Goal: Task Accomplishment & Management: Manage account settings

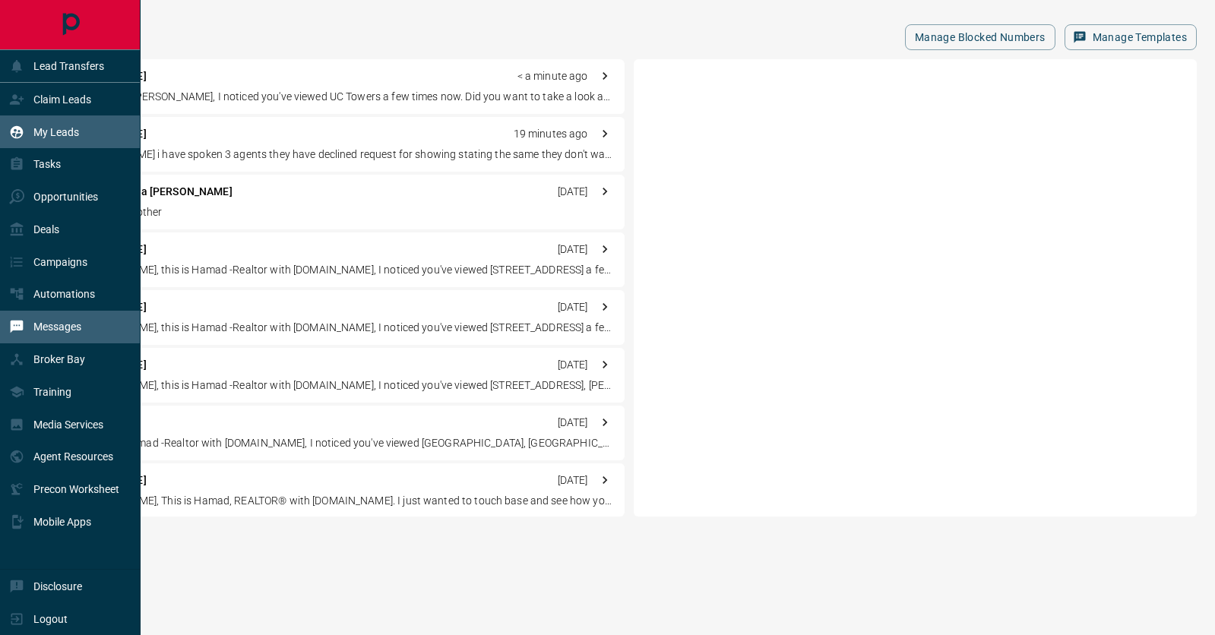
click at [56, 138] on p "My Leads" at bounding box center [56, 132] width 46 height 12
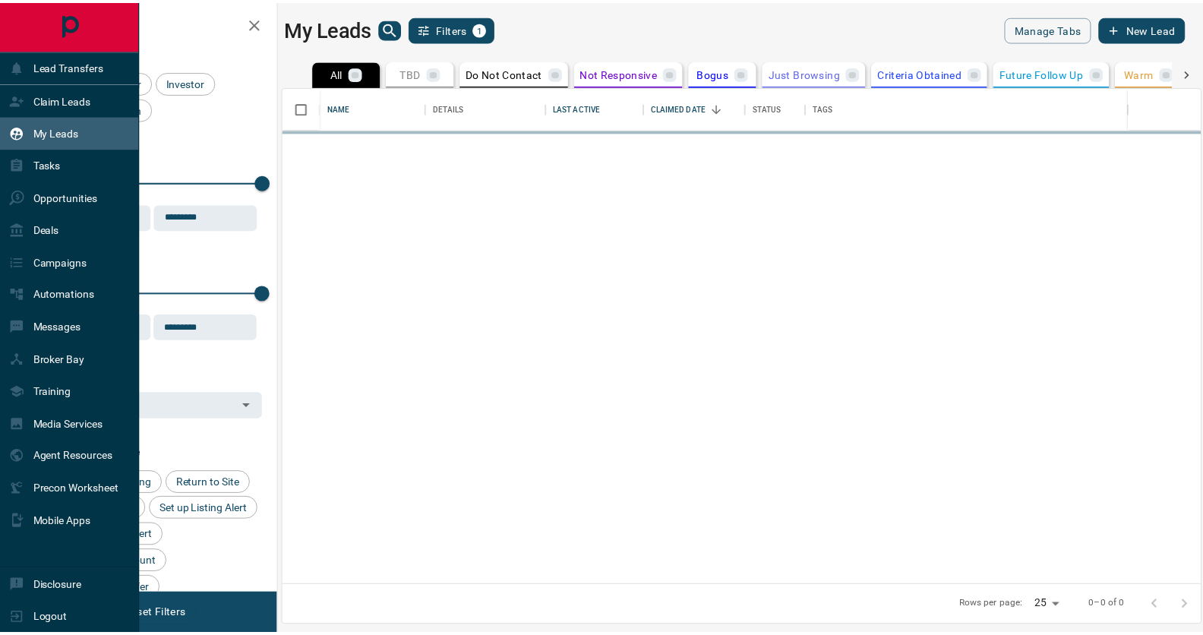
scroll to position [488, 916]
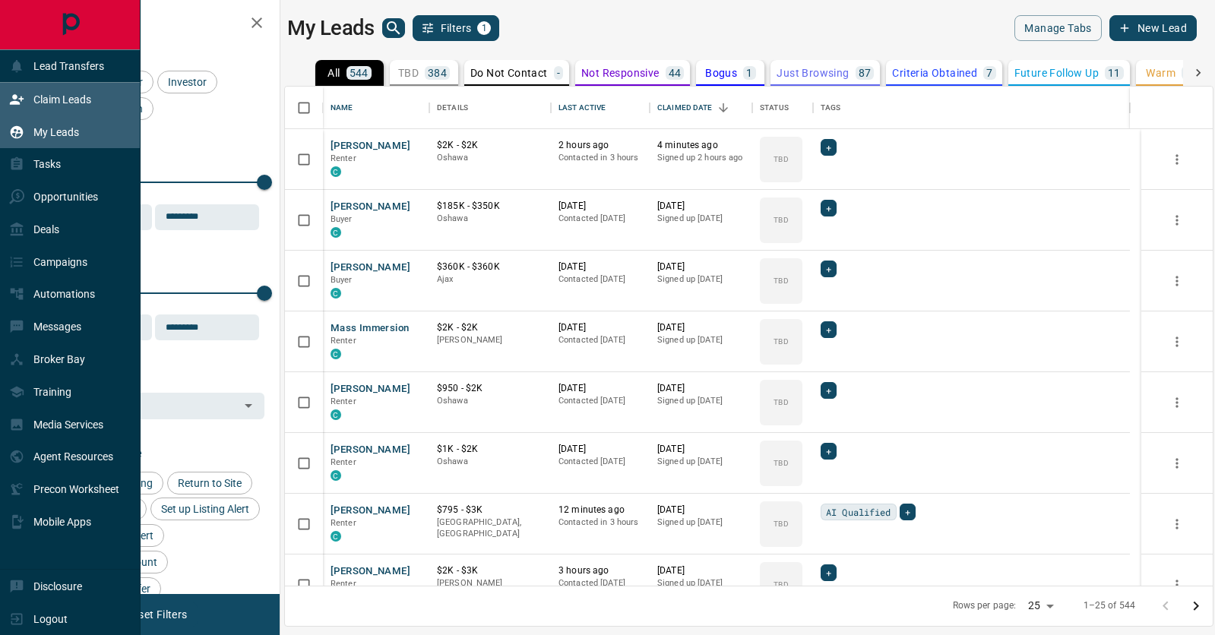
click at [24, 102] on icon at bounding box center [16, 99] width 15 height 15
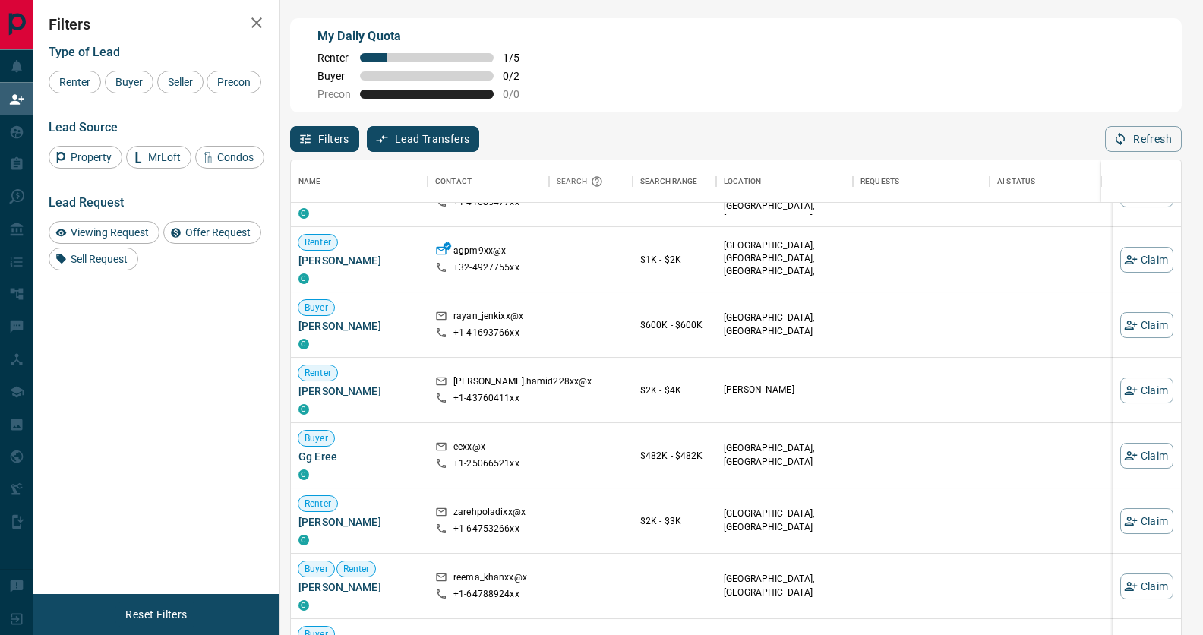
scroll to position [368, 0]
click at [1132, 389] on button "Claim" at bounding box center [1147, 390] width 53 height 26
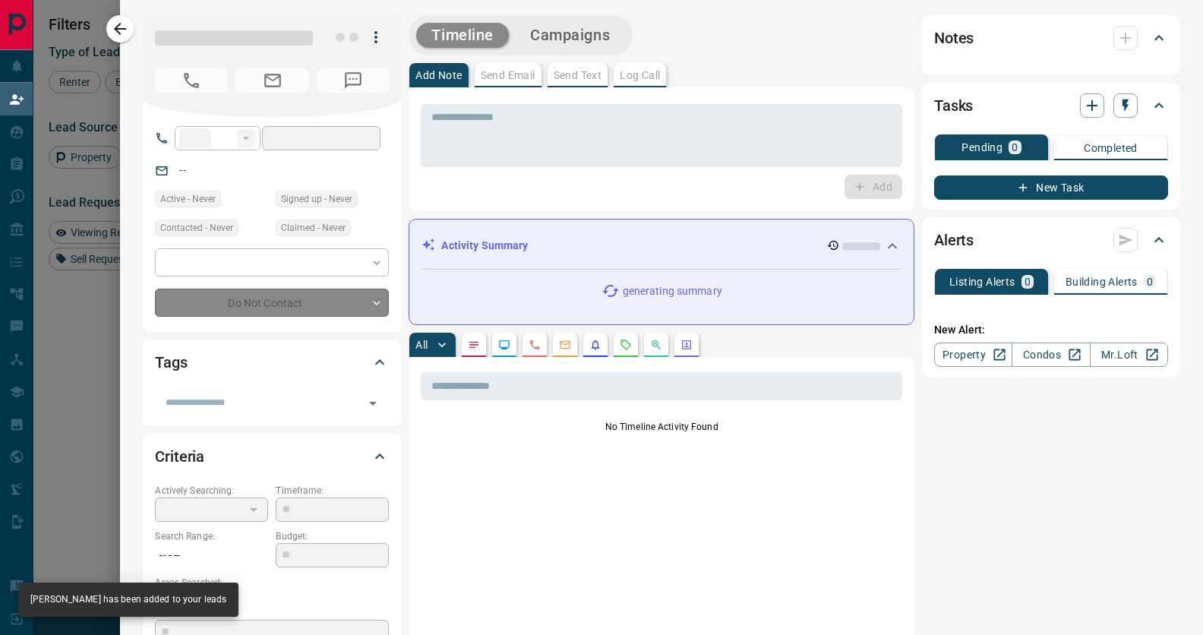
type input "**"
type input "**********"
type input "**"
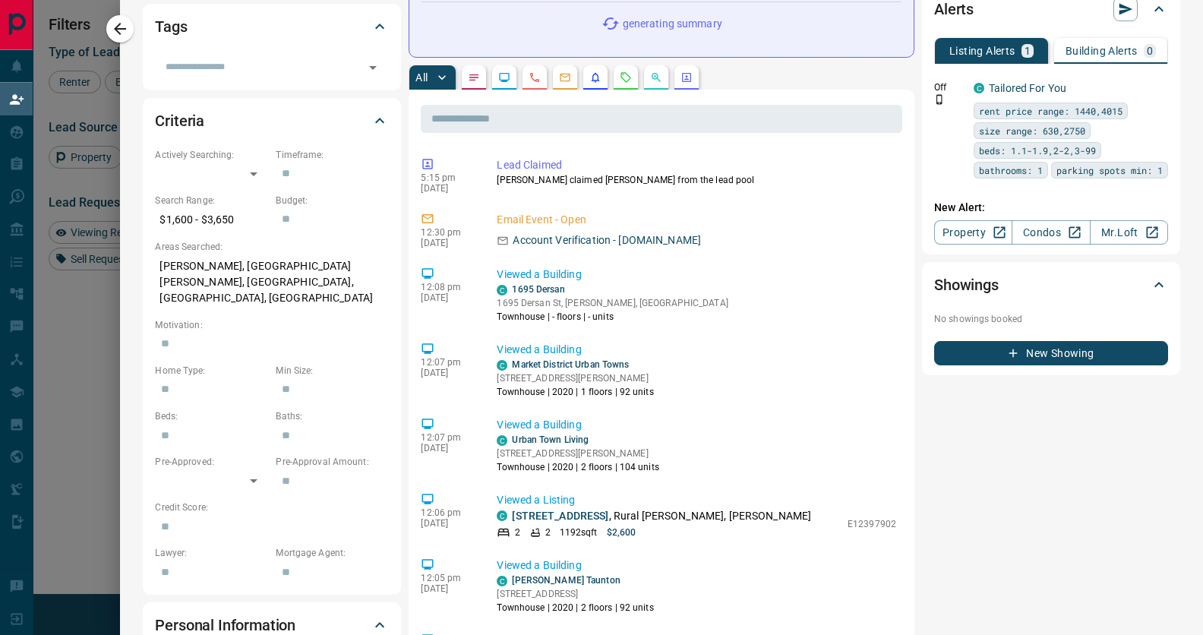
scroll to position [358, 0]
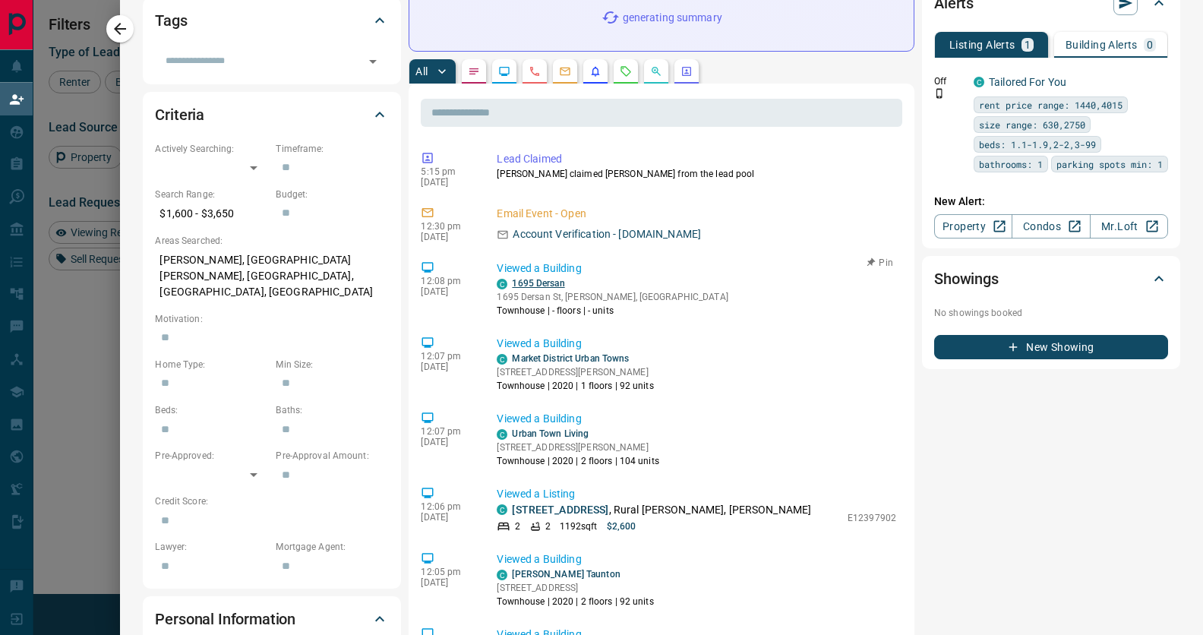
click at [532, 289] on link "1695 Dersan" at bounding box center [538, 283] width 52 height 11
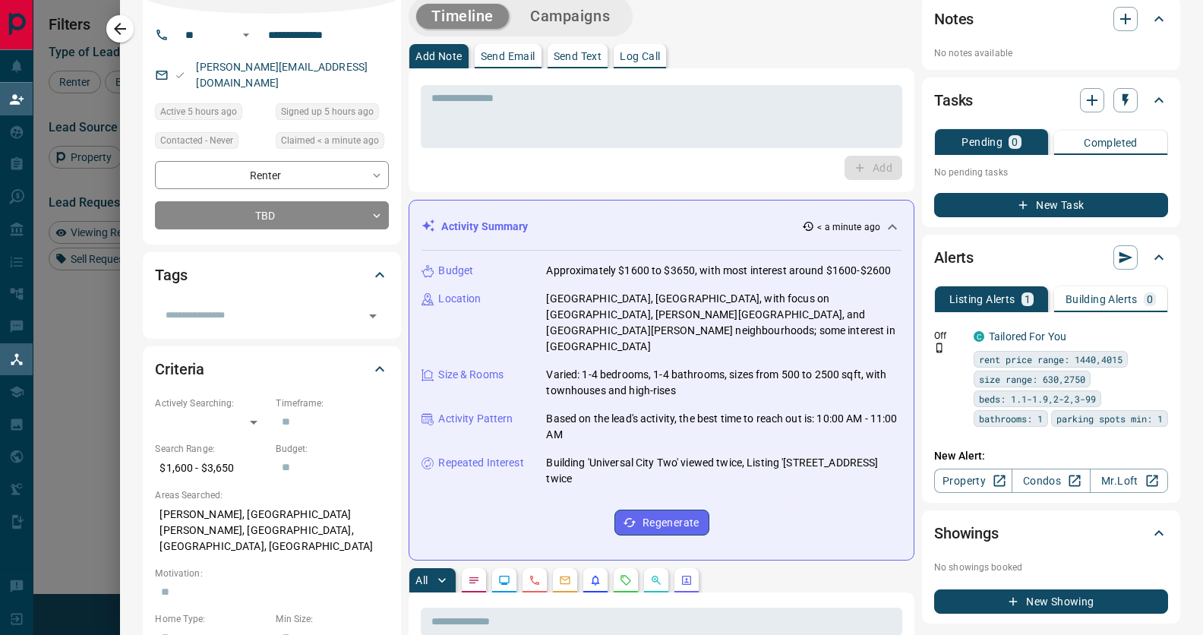
scroll to position [0, 0]
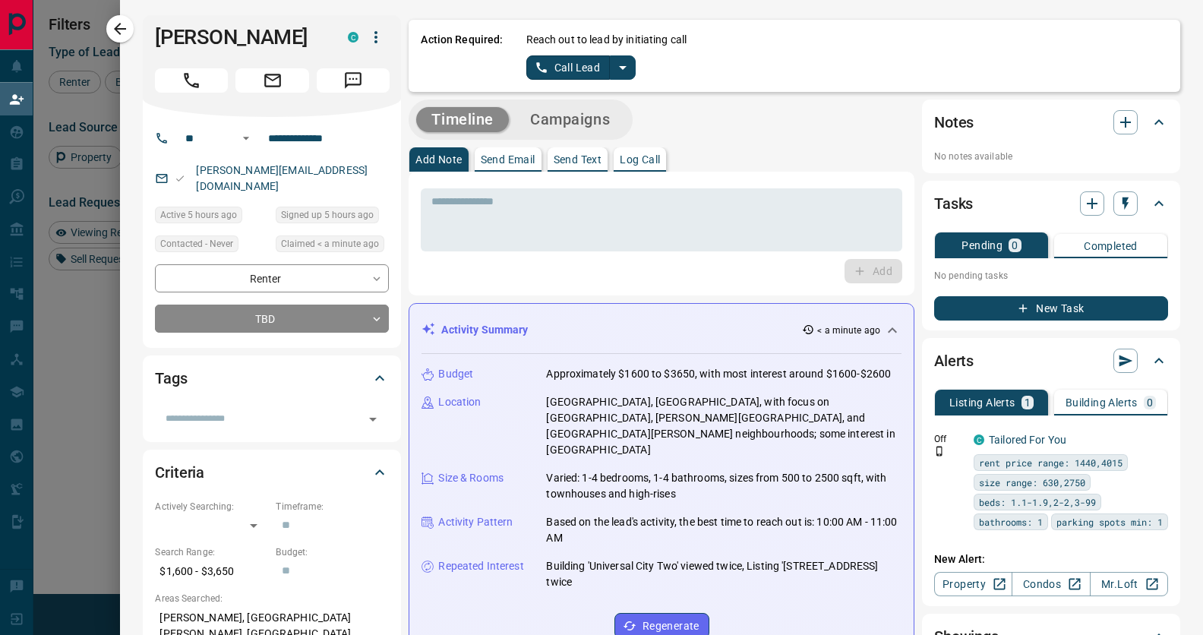
click at [565, 74] on button "Call Lead" at bounding box center [569, 67] width 84 height 24
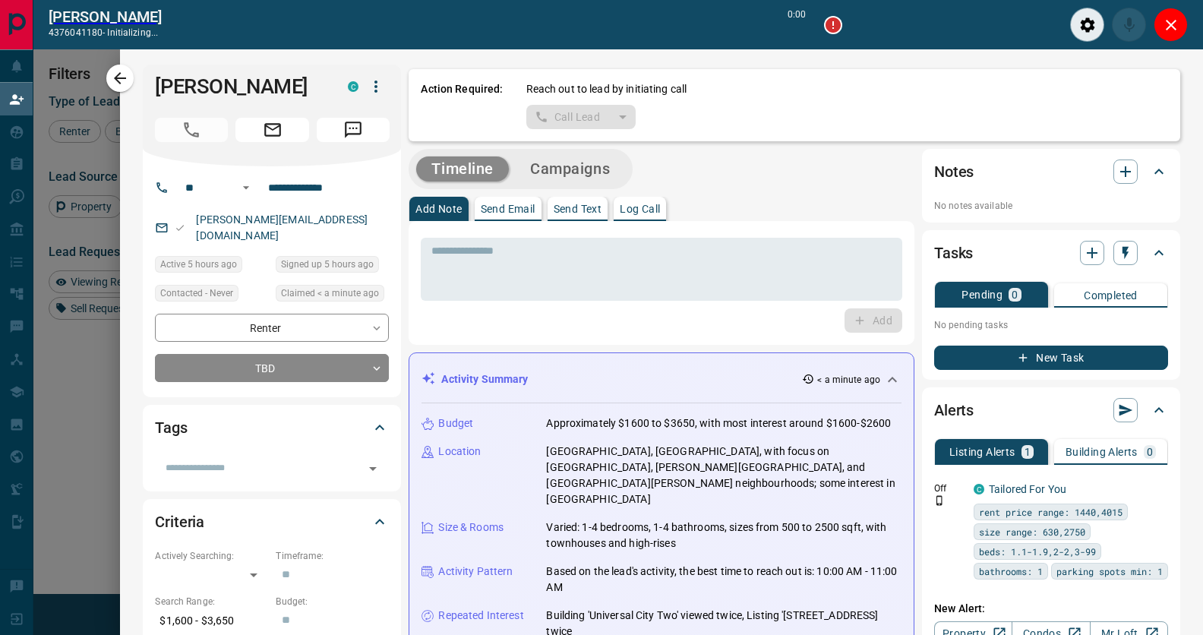
scroll to position [435, 879]
type input "*******"
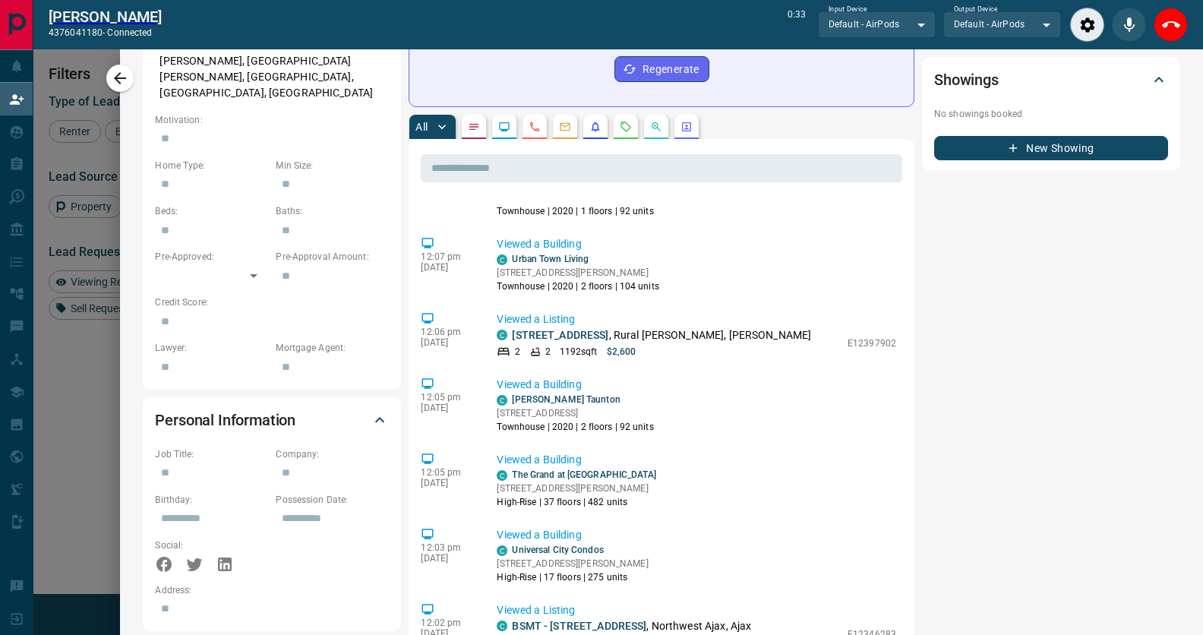
scroll to position [233, 0]
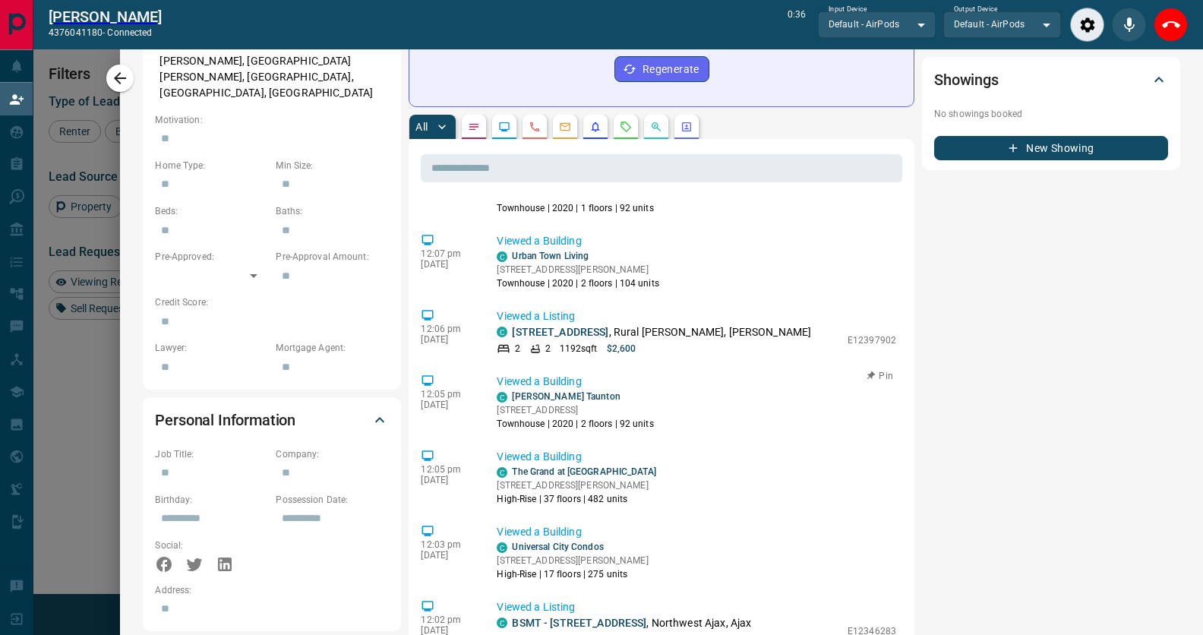
drag, startPoint x: 681, startPoint y: 494, endPoint x: 489, endPoint y: 497, distance: 192.2
click at [497, 431] on div "C [PERSON_NAME] Taunton [STREET_ADDRESS] Townhouse | 2020 | 2 floors | 92 units" at bounding box center [697, 410] width 400 height 41
click at [497, 417] on p "[STREET_ADDRESS]" at bounding box center [575, 410] width 157 height 14
drag, startPoint x: 490, startPoint y: 498, endPoint x: 680, endPoint y: 494, distance: 190.0
click at [680, 431] on div "C [PERSON_NAME] Taunton [STREET_ADDRESS] Townhouse | 2020 | 2 floors | 92 units" at bounding box center [697, 410] width 400 height 41
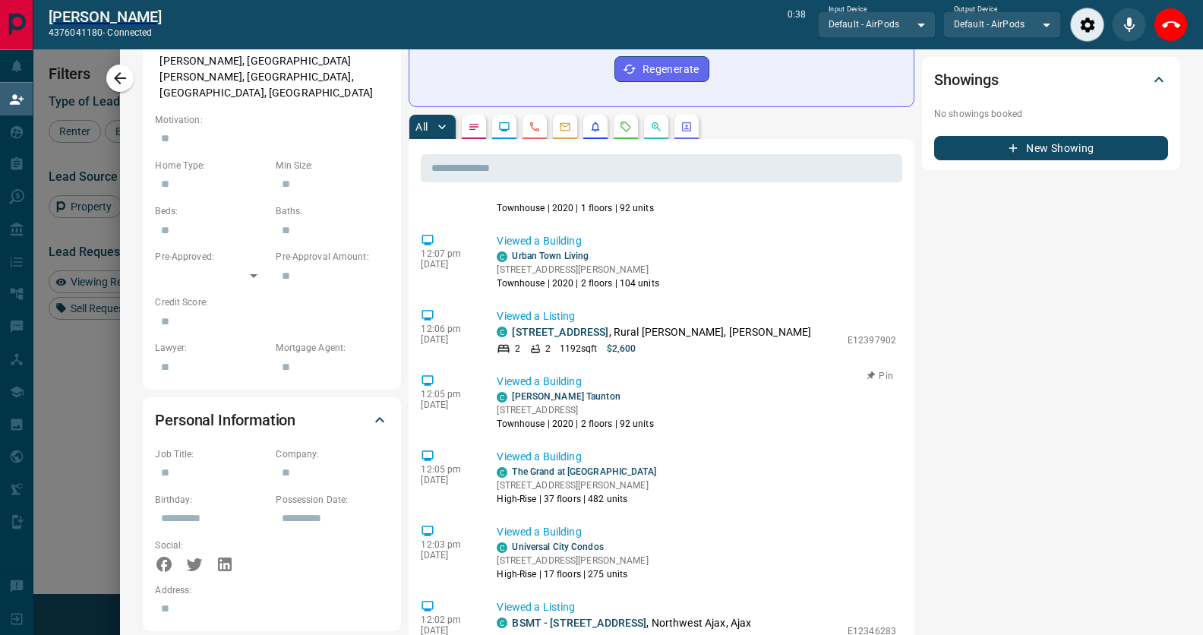
click at [680, 431] on div "C [PERSON_NAME] Taunton [STREET_ADDRESS] Townhouse | 2020 | 2 floors | 92 units" at bounding box center [697, 410] width 400 height 41
drag, startPoint x: 655, startPoint y: 498, endPoint x: 484, endPoint y: 501, distance: 171.0
click at [481, 435] on div "12:05 pm [DATE] Viewed a Building [GEOGRAPHIC_DATA][PERSON_NAME] [STREET_ADDRES…" at bounding box center [662, 402] width 482 height 66
click at [693, 431] on div "C [PERSON_NAME] Taunton [STREET_ADDRESS] Townhouse | 2020 | 2 floors | 92 units" at bounding box center [697, 410] width 400 height 41
drag, startPoint x: 687, startPoint y: 516, endPoint x: 486, endPoint y: 501, distance: 201.1
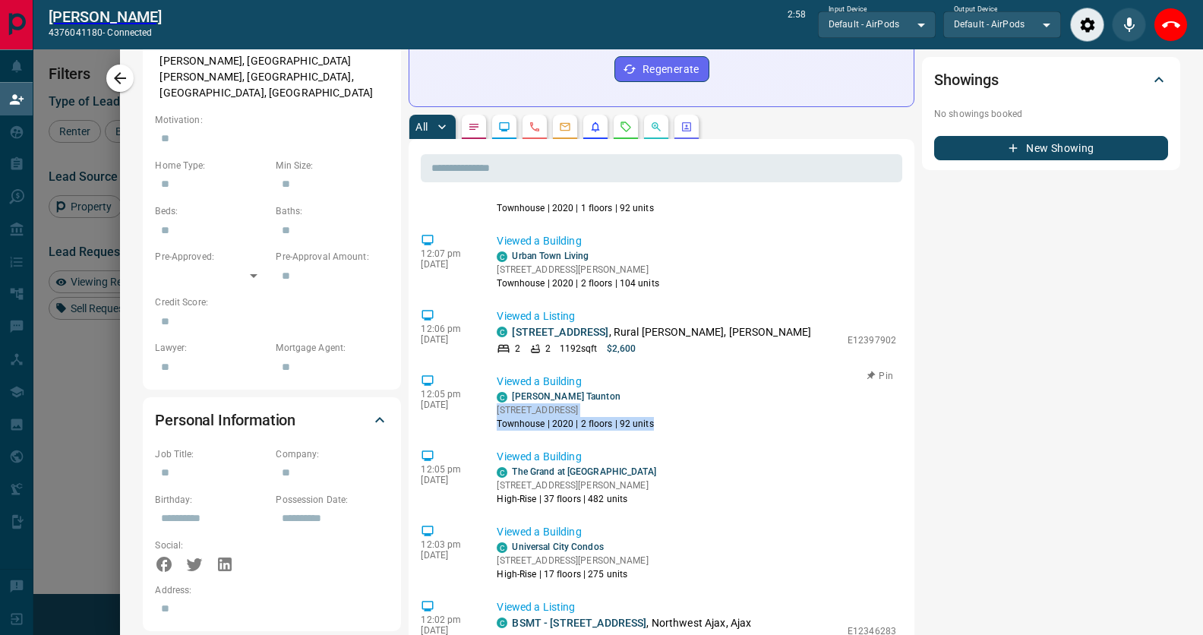
click at [497, 431] on div "C [PERSON_NAME] Taunton [STREET_ADDRESS] Townhouse | 2020 | 2 floors | 92 units" at bounding box center [697, 410] width 400 height 41
click at [497, 417] on p "[STREET_ADDRESS]" at bounding box center [575, 410] width 157 height 14
drag, startPoint x: 488, startPoint y: 498, endPoint x: 680, endPoint y: 511, distance: 192.7
click at [680, 431] on div "C [PERSON_NAME] Taunton [STREET_ADDRESS] Townhouse | 2020 | 2 floors | 92 units" at bounding box center [697, 410] width 400 height 41
click at [688, 431] on div "C [PERSON_NAME] Taunton [STREET_ADDRESS] Townhouse | 2020 | 2 floors | 92 units" at bounding box center [697, 410] width 400 height 41
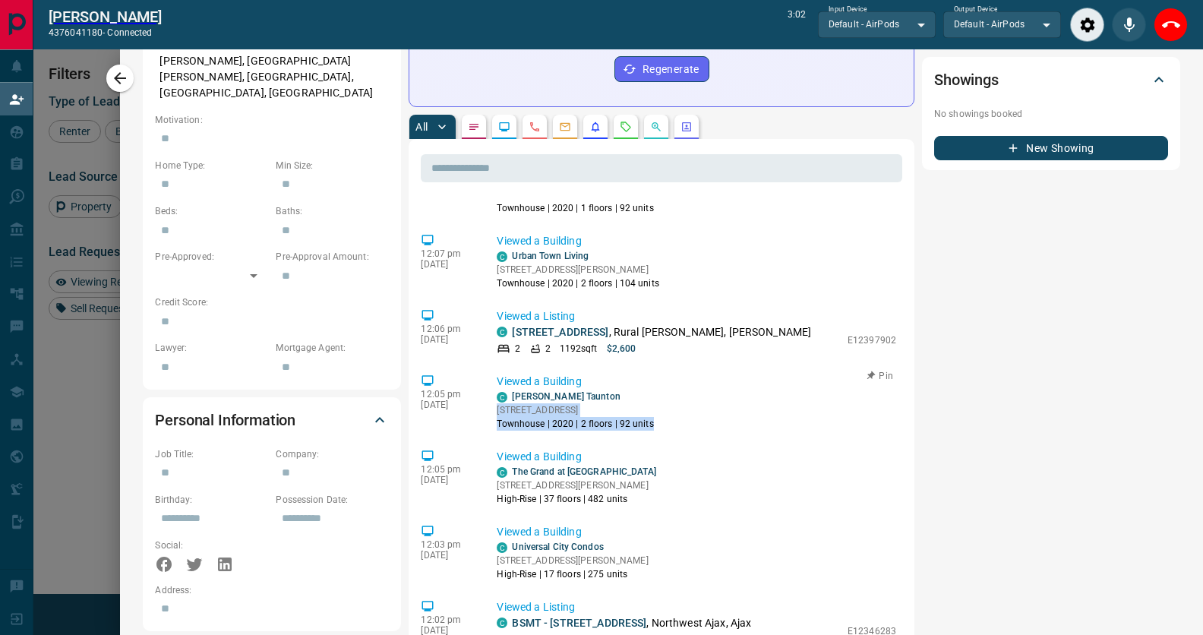
drag, startPoint x: 656, startPoint y: 517, endPoint x: 482, endPoint y: 500, distance: 174.0
click at [482, 435] on div "12:05 pm [DATE] Viewed a Building [GEOGRAPHIC_DATA][PERSON_NAME] [STREET_ADDRES…" at bounding box center [662, 402] width 482 height 66
drag, startPoint x: 482, startPoint y: 497, endPoint x: 621, endPoint y: 498, distance: 139.0
click at [621, 435] on div "12:05 pm [DATE] Viewed a Building [GEOGRAPHIC_DATA][PERSON_NAME] [STREET_ADDRES…" at bounding box center [662, 402] width 482 height 66
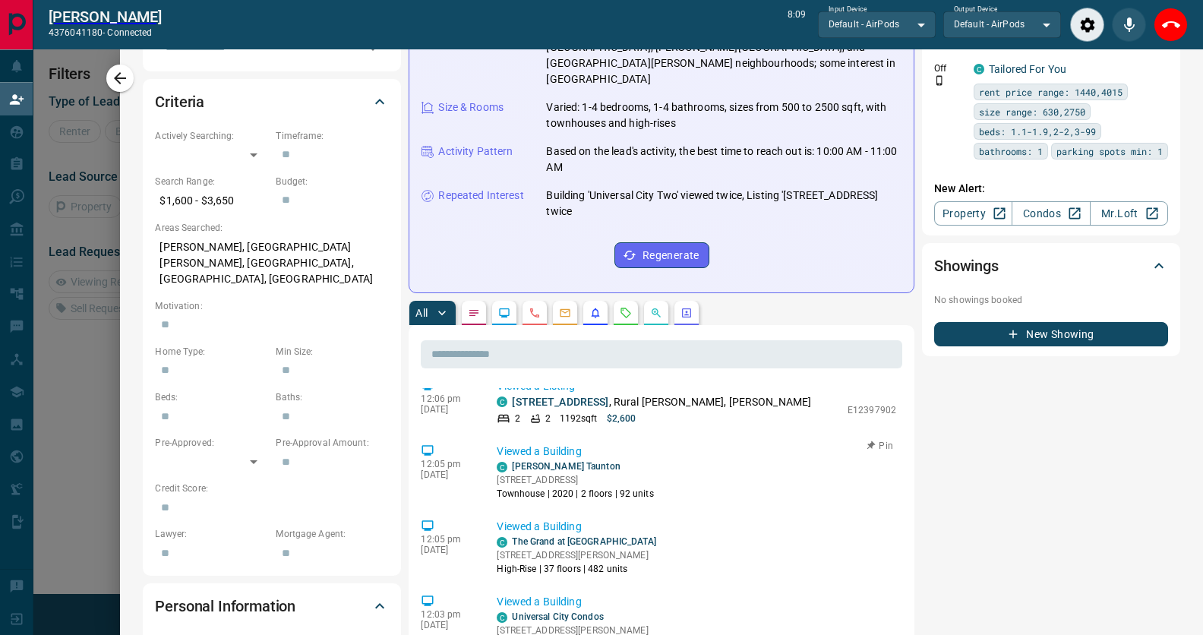
scroll to position [436, 0]
click at [653, 486] on p "[STREET_ADDRESS]" at bounding box center [575, 480] width 157 height 14
drag, startPoint x: 678, startPoint y: 577, endPoint x: 484, endPoint y: 577, distance: 194.5
click at [484, 504] on div "12:05 pm [DATE] Viewed a Building [GEOGRAPHIC_DATA][PERSON_NAME] [STREET_ADDRES…" at bounding box center [662, 471] width 482 height 66
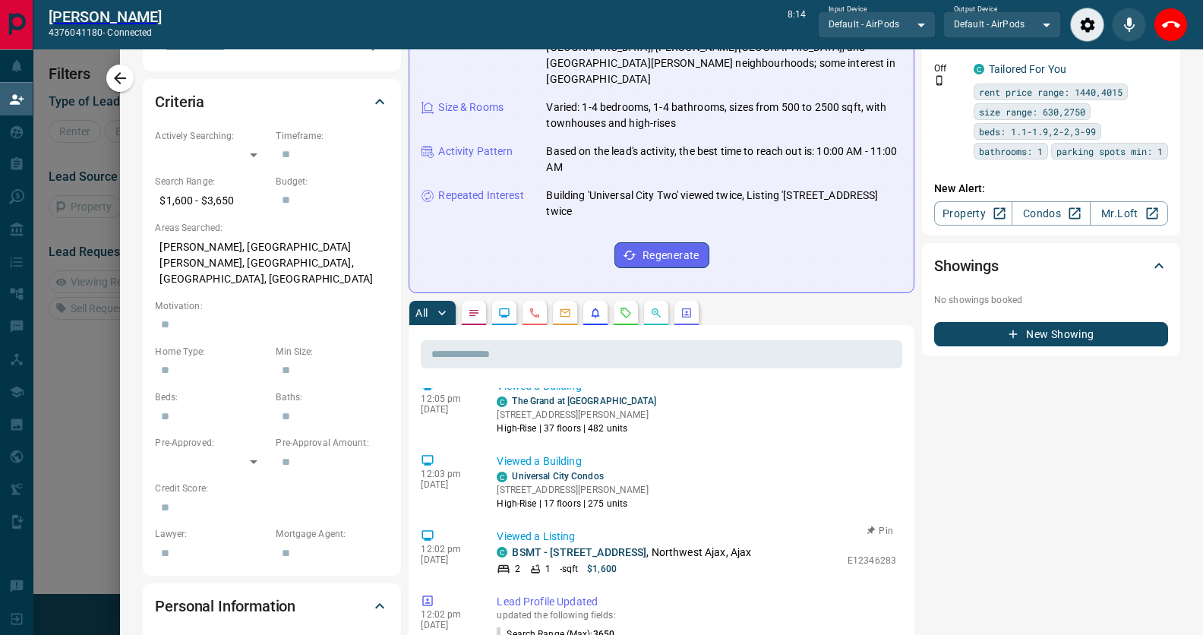
scroll to position [691, 0]
drag, startPoint x: 485, startPoint y: 583, endPoint x: 638, endPoint y: 581, distance: 153.5
click at [638, 580] on div "12:02 pm [DATE] Viewed a Listing C BSMT - [STREET_ADDRESS] 2 1 - sqft $1,600 E1…" at bounding box center [662, 552] width 482 height 56
click at [647, 576] on div "2 1 - sqft $1,600" at bounding box center [668, 569] width 343 height 14
drag, startPoint x: 664, startPoint y: 581, endPoint x: 485, endPoint y: 583, distance: 179.3
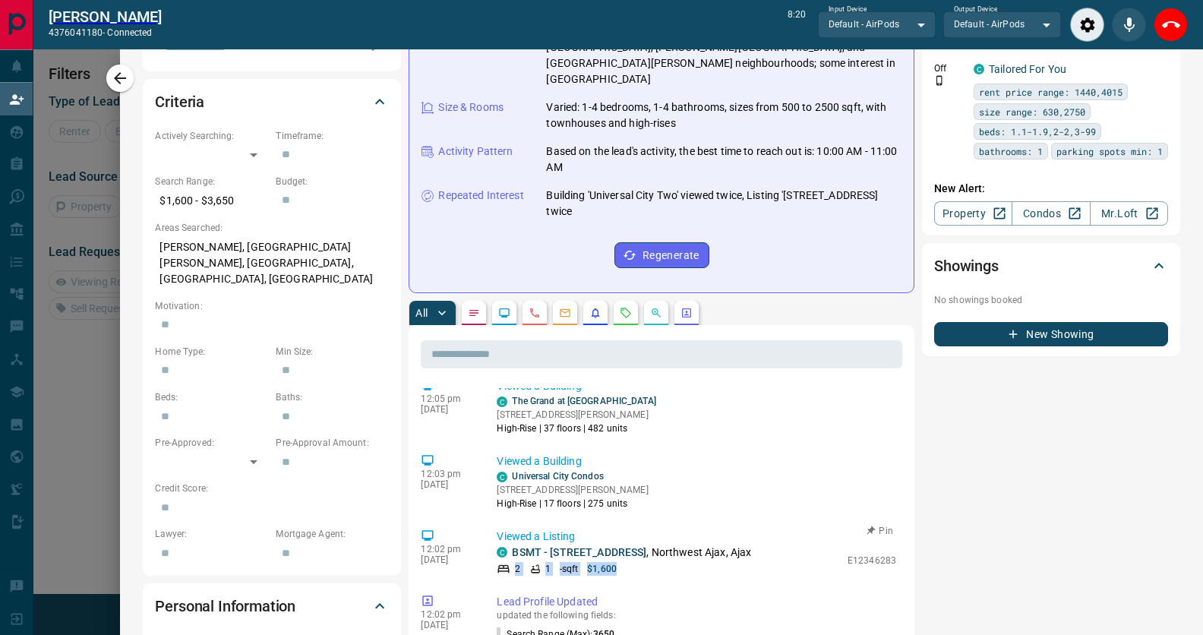
click at [485, 580] on div "12:02 pm [DATE] Viewed a Listing C BSMT - [STREET_ADDRESS] 2 1 - sqft $1,600 E1…" at bounding box center [662, 552] width 482 height 56
click at [644, 576] on div "2 1 - sqft $1,600" at bounding box center [668, 569] width 343 height 14
drag, startPoint x: 657, startPoint y: 581, endPoint x: 491, endPoint y: 580, distance: 166.4
click at [497, 576] on div "2 1 - sqft $1,600" at bounding box center [668, 569] width 343 height 14
click at [482, 580] on div "12:02 pm [DATE] Viewed a Listing C BSMT - [STREET_ADDRESS] 2 1 - sqft $1,600 E1…" at bounding box center [662, 552] width 482 height 56
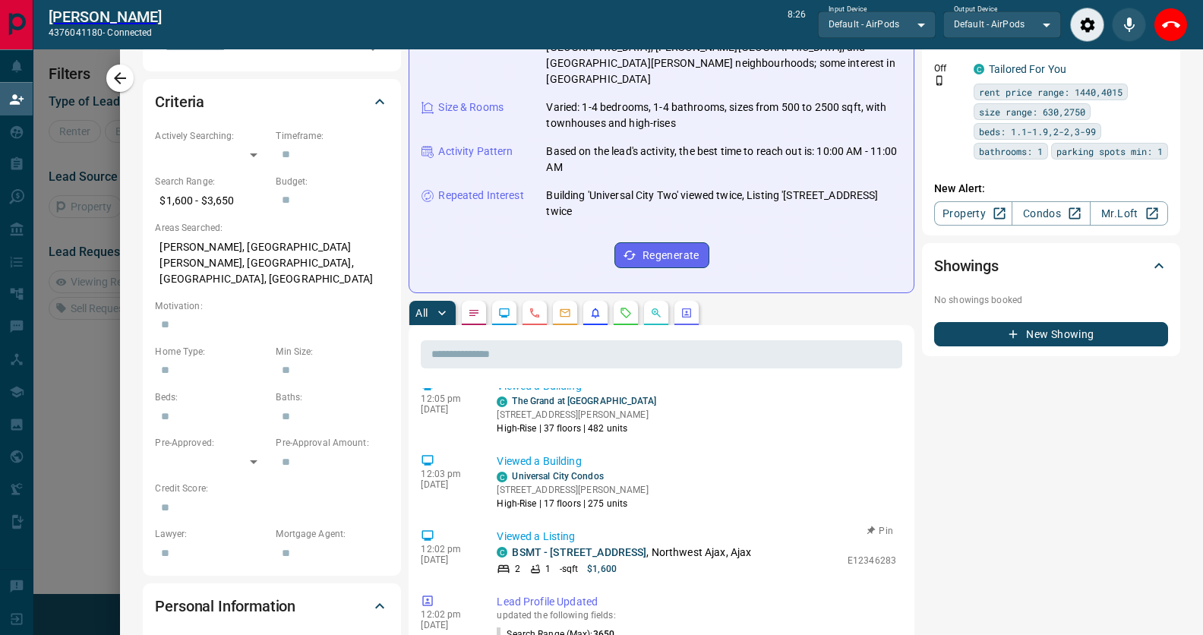
click at [650, 576] on div "2 1 - sqft $1,600" at bounding box center [668, 569] width 343 height 14
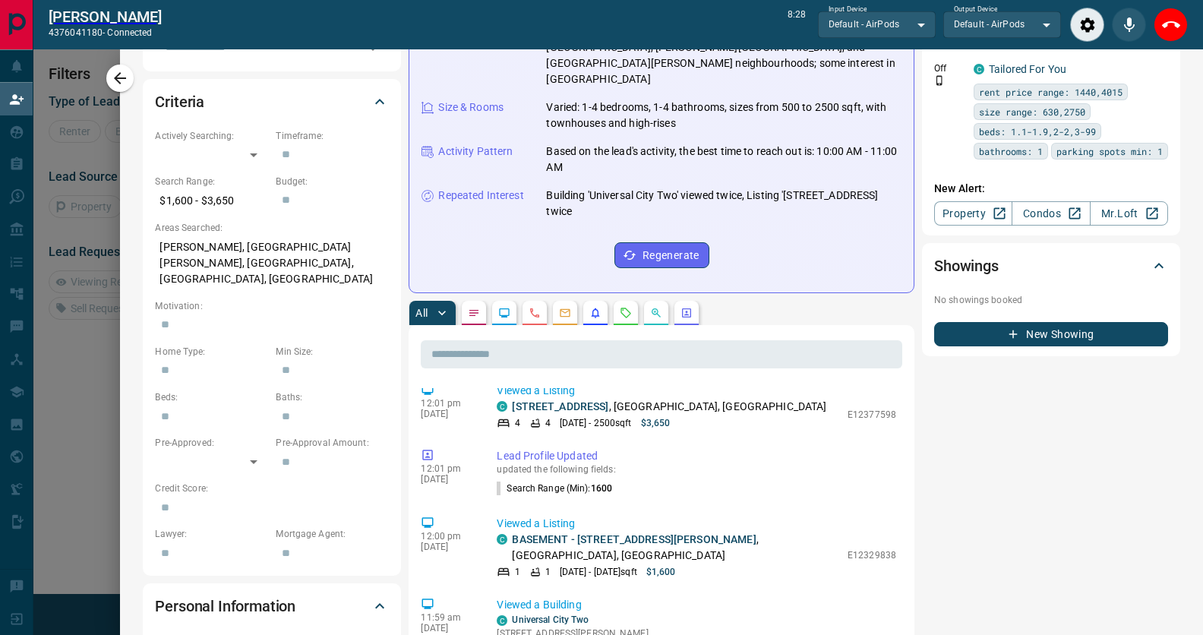
scroll to position [858, 0]
drag, startPoint x: 704, startPoint y: 564, endPoint x: 697, endPoint y: 572, distance: 10.8
click at [697, 427] on div "[DATE] - 2500 sqft $3,650" at bounding box center [668, 420] width 343 height 14
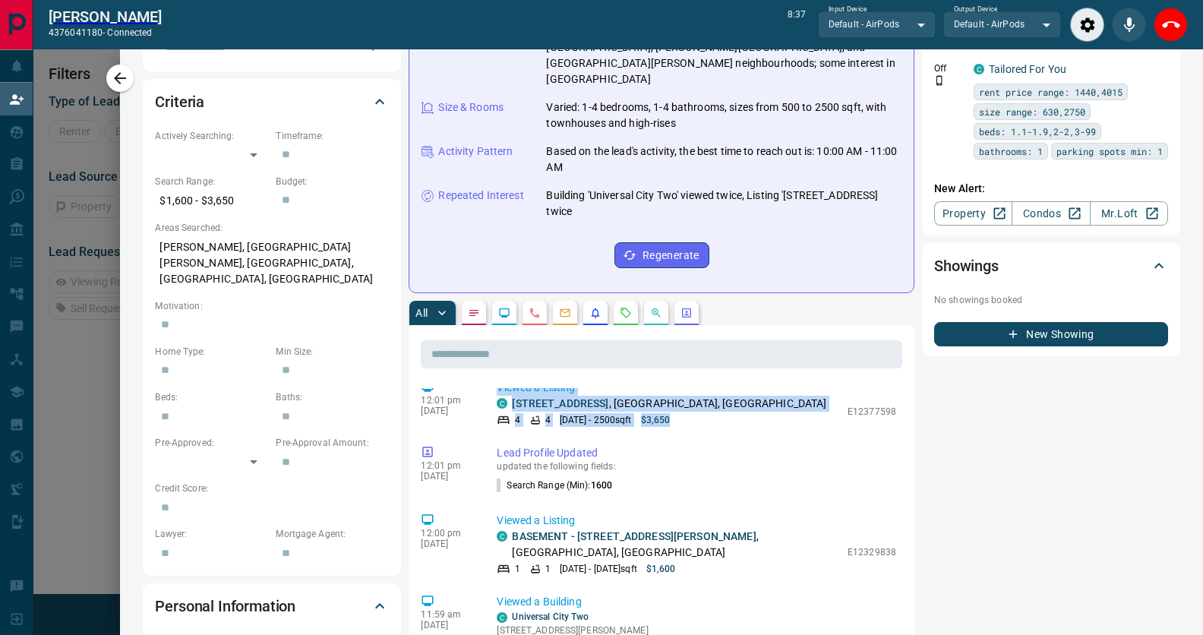
drag, startPoint x: 691, startPoint y: 568, endPoint x: 485, endPoint y: 531, distance: 209.1
click at [485, 432] on div "12:01 pm [DATE] Viewed a Listing C [STREET_ADDRESS] [DATE] - 2500 sqft $3,650 E…" at bounding box center [662, 403] width 482 height 56
drag, startPoint x: 485, startPoint y: 529, endPoint x: 735, endPoint y: 577, distance: 253.8
click at [735, 432] on div "12:01 pm [DATE] Viewed a Listing C [STREET_ADDRESS] [DATE] - 2500 sqft $3,650 E…" at bounding box center [662, 403] width 482 height 56
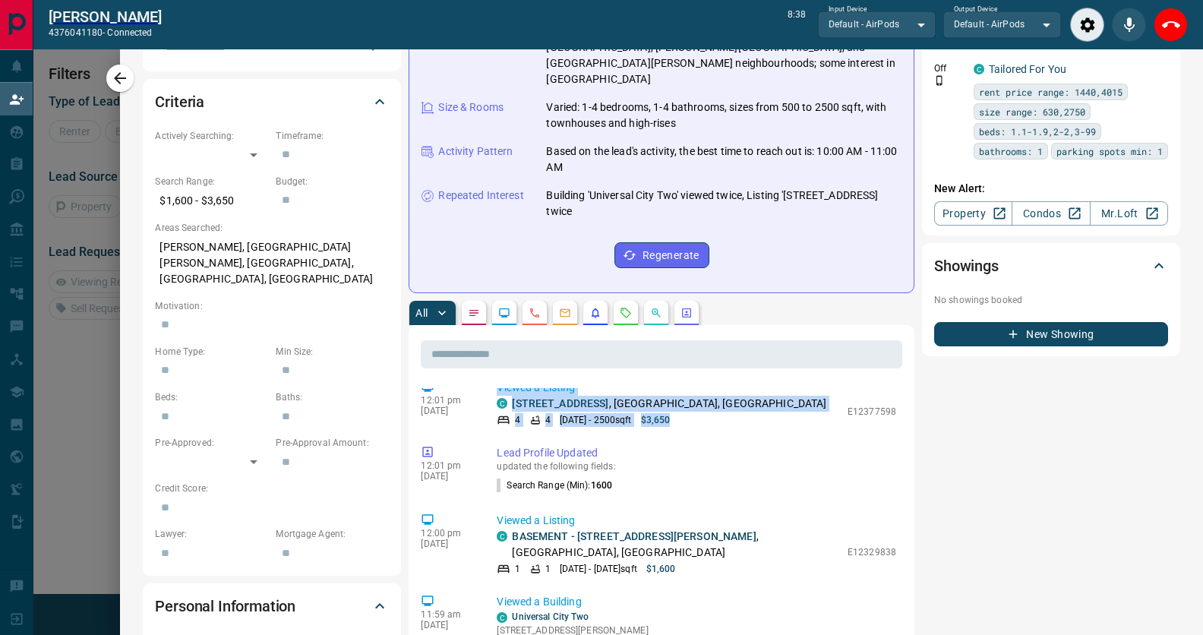
click at [735, 427] on div "Viewed a Listing C [STREET_ADDRESS] [DATE] - 2500 sqft $3,650 E12377598" at bounding box center [700, 403] width 406 height 47
drag, startPoint x: 745, startPoint y: 570, endPoint x: 487, endPoint y: 528, distance: 261.7
click at [497, 427] on div "Viewed a Listing C [STREET_ADDRESS] [DATE] - 2500 sqft $3,650 E12377598" at bounding box center [700, 403] width 406 height 47
click at [497, 396] on p "Viewed a Listing" at bounding box center [697, 388] width 400 height 16
drag, startPoint x: 487, startPoint y: 531, endPoint x: 687, endPoint y: 569, distance: 203.4
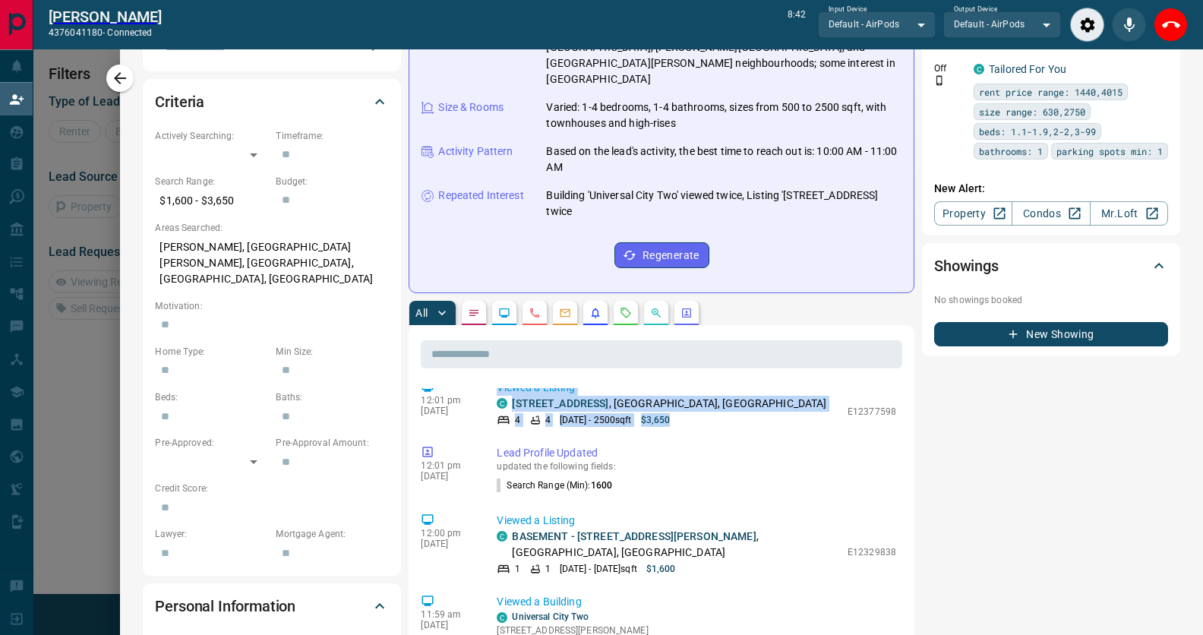
click at [687, 427] on div "Viewed a Listing C [STREET_ADDRESS] [DATE] - 2500 sqft $3,650 E12377598" at bounding box center [700, 403] width 406 height 47
click at [687, 427] on div "[DATE] - 2500 sqft $3,650" at bounding box center [668, 420] width 343 height 14
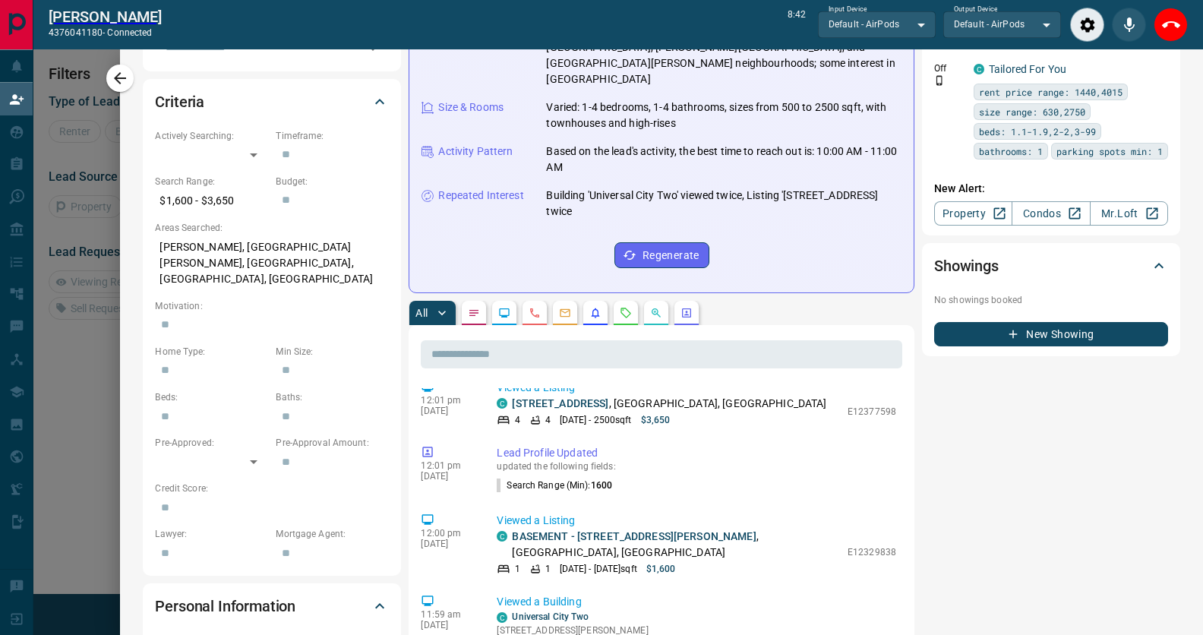
click at [687, 427] on div "[DATE] - 2500 sqft $3,650" at bounding box center [668, 420] width 343 height 14
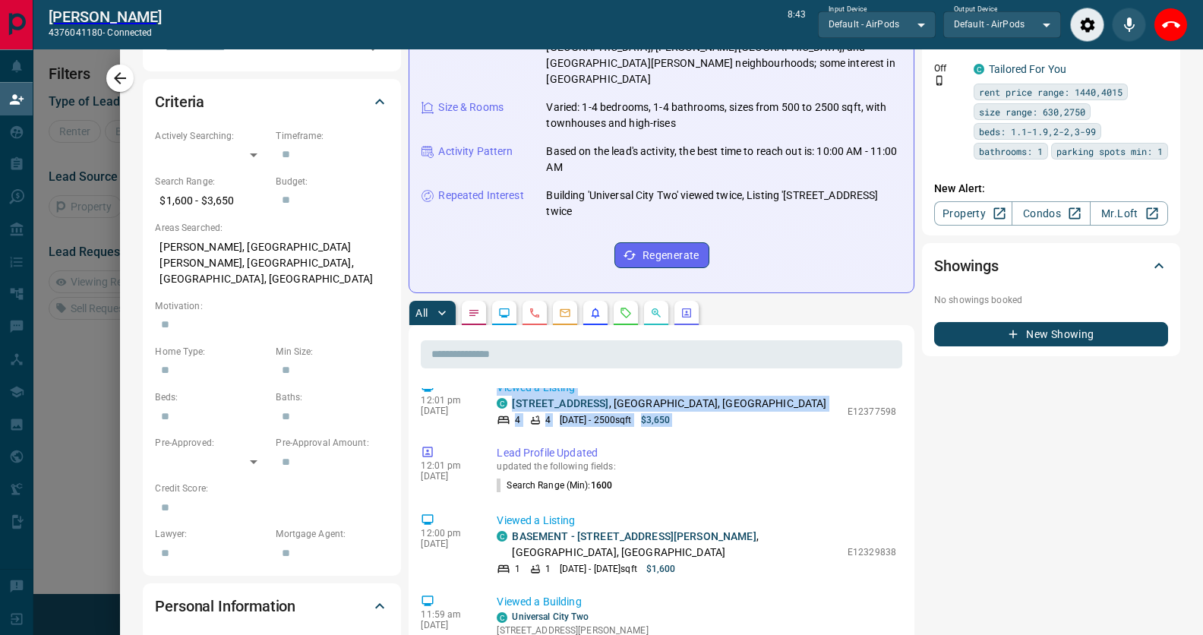
drag, startPoint x: 602, startPoint y: 561, endPoint x: 511, endPoint y: 527, distance: 96.7
click at [511, 427] on div "Viewed a Listing C [STREET_ADDRESS] [DATE] - 2500 sqft $3,650 E12377598" at bounding box center [700, 403] width 406 height 47
click at [511, 396] on p "Viewed a Listing" at bounding box center [697, 388] width 400 height 16
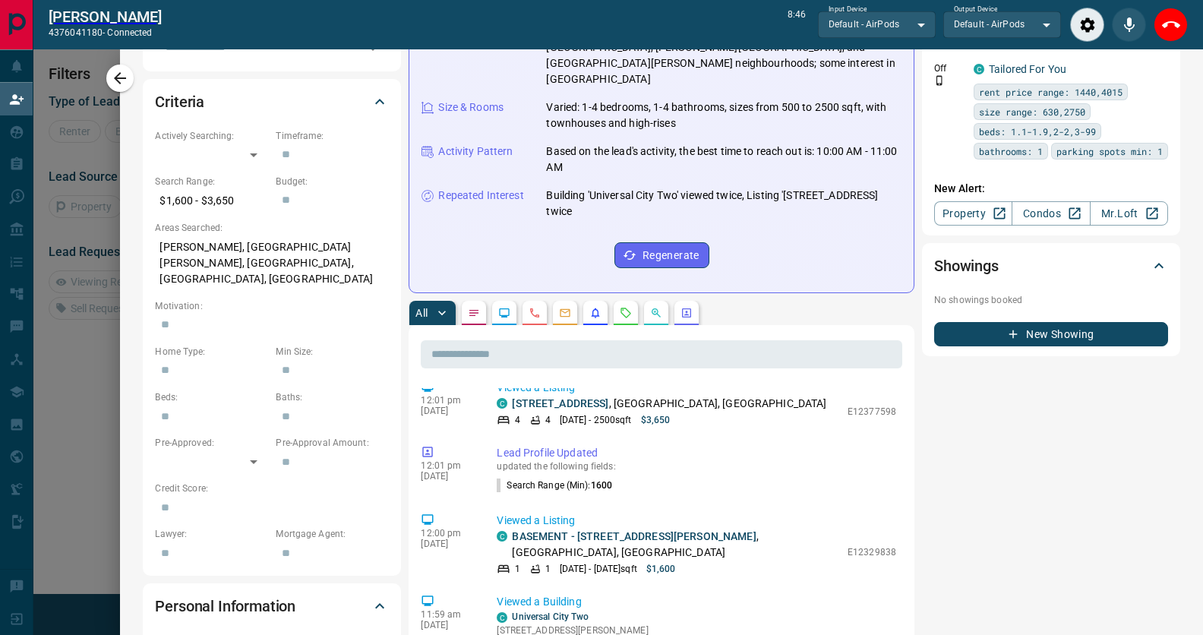
drag, startPoint x: 490, startPoint y: 532, endPoint x: 691, endPoint y: 567, distance: 203.6
click at [691, 427] on div "Viewed a Listing C [STREET_ADDRESS] [DATE] - 2500 sqft $3,650 E12377598" at bounding box center [700, 403] width 406 height 47
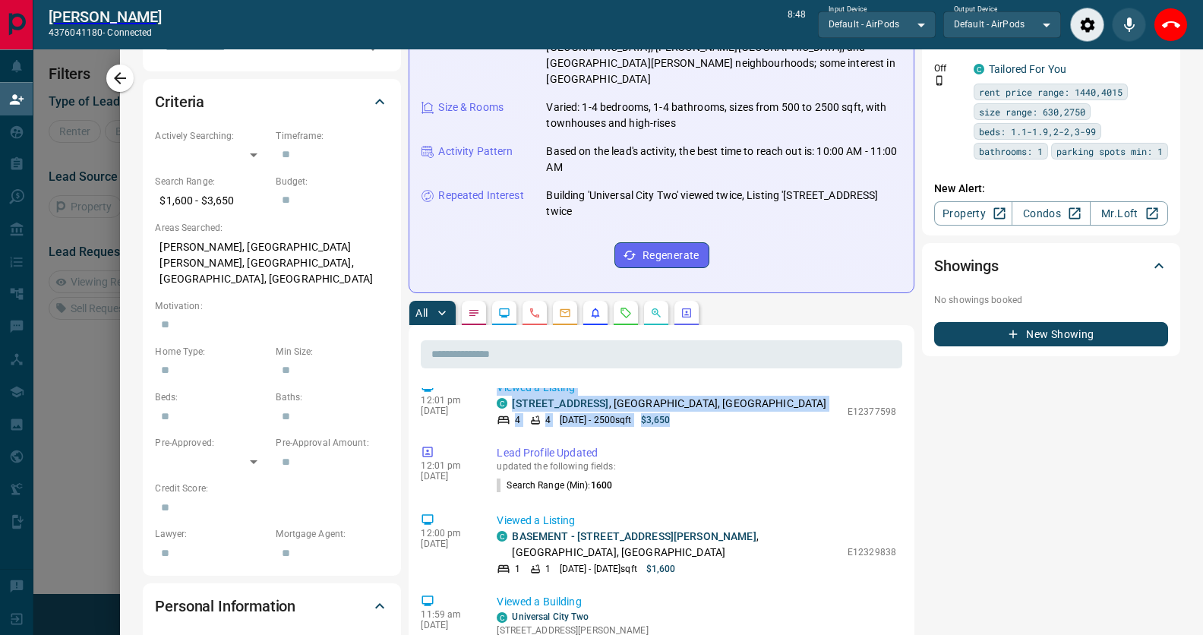
drag, startPoint x: 698, startPoint y: 565, endPoint x: 489, endPoint y: 529, distance: 212.8
click at [497, 427] on div "Viewed a Listing C [STREET_ADDRESS] [DATE] - 2500 sqft $3,650 E12377598" at bounding box center [700, 403] width 406 height 47
click at [497, 396] on p "Viewed a Listing" at bounding box center [697, 388] width 400 height 16
drag, startPoint x: 487, startPoint y: 532, endPoint x: 703, endPoint y: 565, distance: 218.3
click at [703, 427] on div "Viewed a Listing C [STREET_ADDRESS] [DATE] - 2500 sqft $3,650 E12377598" at bounding box center [700, 403] width 406 height 47
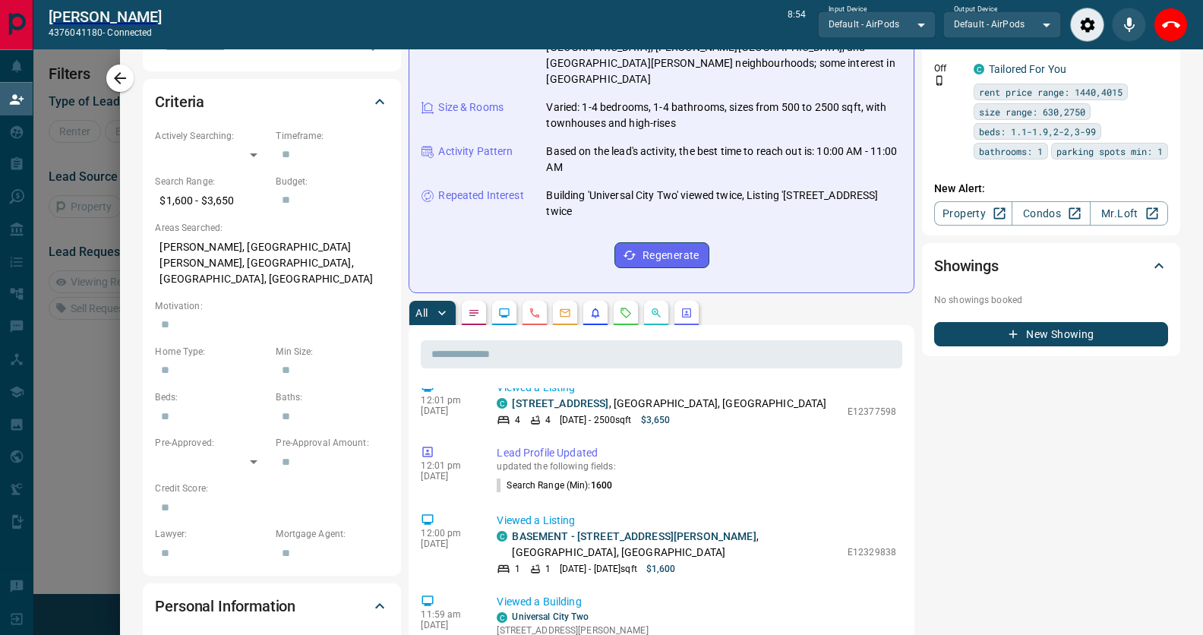
drag, startPoint x: 703, startPoint y: 565, endPoint x: 729, endPoint y: 565, distance: 26.6
click at [705, 427] on div "[DATE] - 2500 sqft $3,650" at bounding box center [668, 420] width 343 height 14
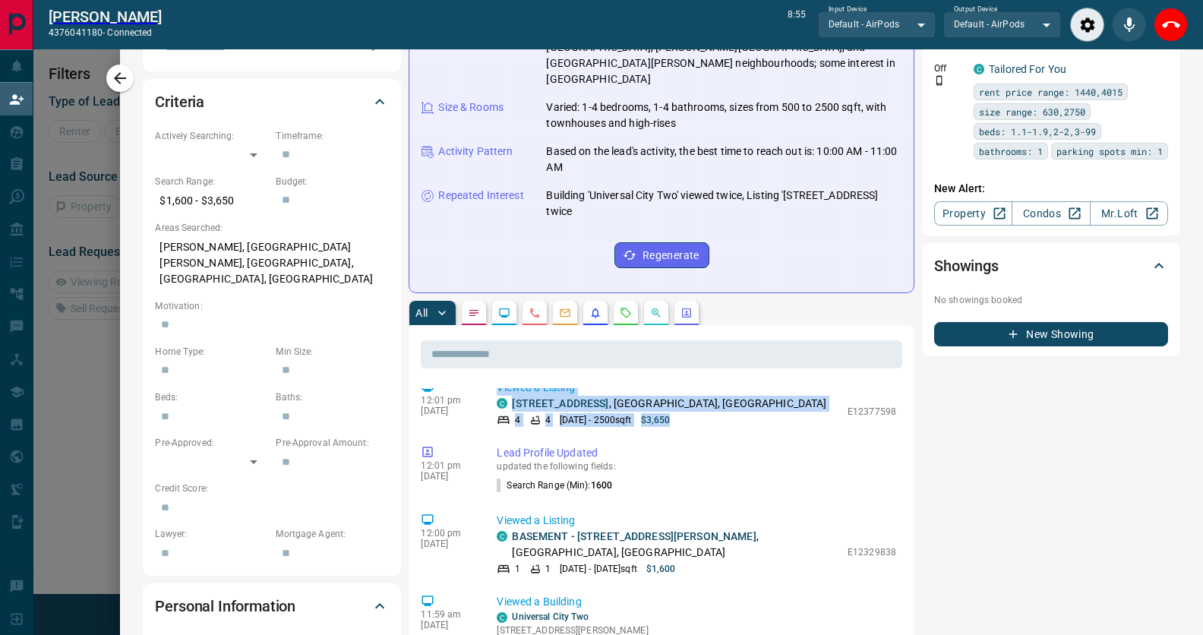
drag, startPoint x: 710, startPoint y: 565, endPoint x: 482, endPoint y: 523, distance: 231.9
click at [482, 432] on div "12:01 pm [DATE] Viewed a Listing C [STREET_ADDRESS] [DATE] - 2500 sqft $3,650 E…" at bounding box center [662, 403] width 482 height 56
click at [1172, 33] on icon "Close" at bounding box center [1171, 25] width 18 height 18
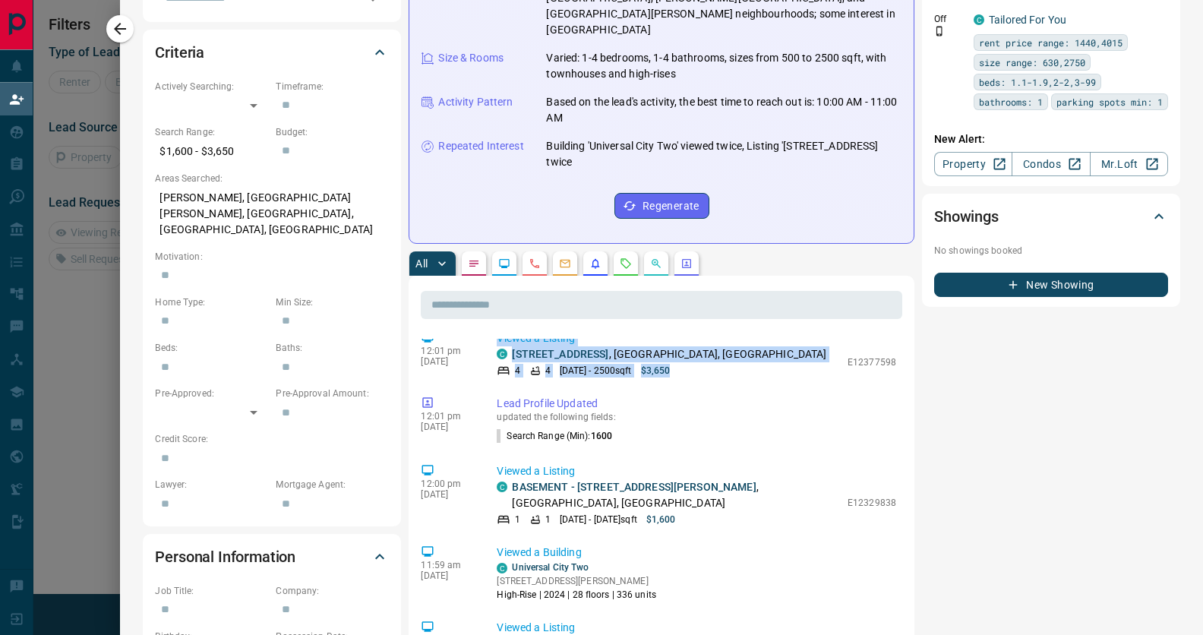
scroll to position [0, 0]
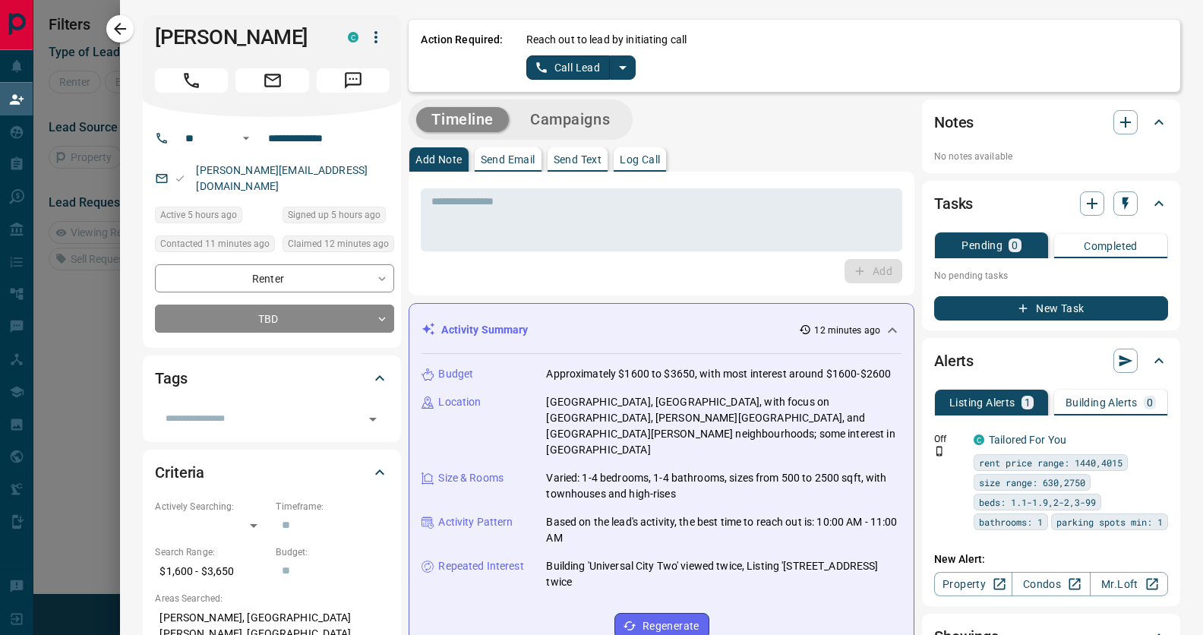
click at [618, 71] on icon "split button" at bounding box center [623, 68] width 18 height 18
click at [579, 127] on li "Log Manual Call" at bounding box center [579, 121] width 93 height 23
click at [569, 64] on button "Log Manual Call" at bounding box center [577, 67] width 100 height 24
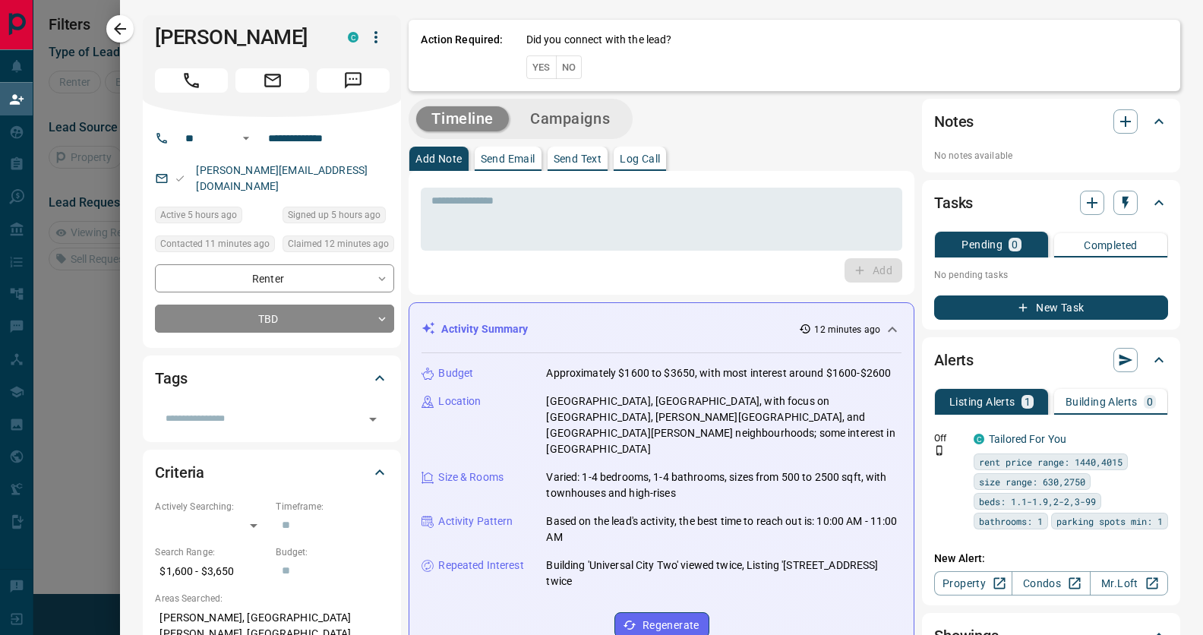
click at [532, 74] on button "Yes" at bounding box center [542, 67] width 30 height 24
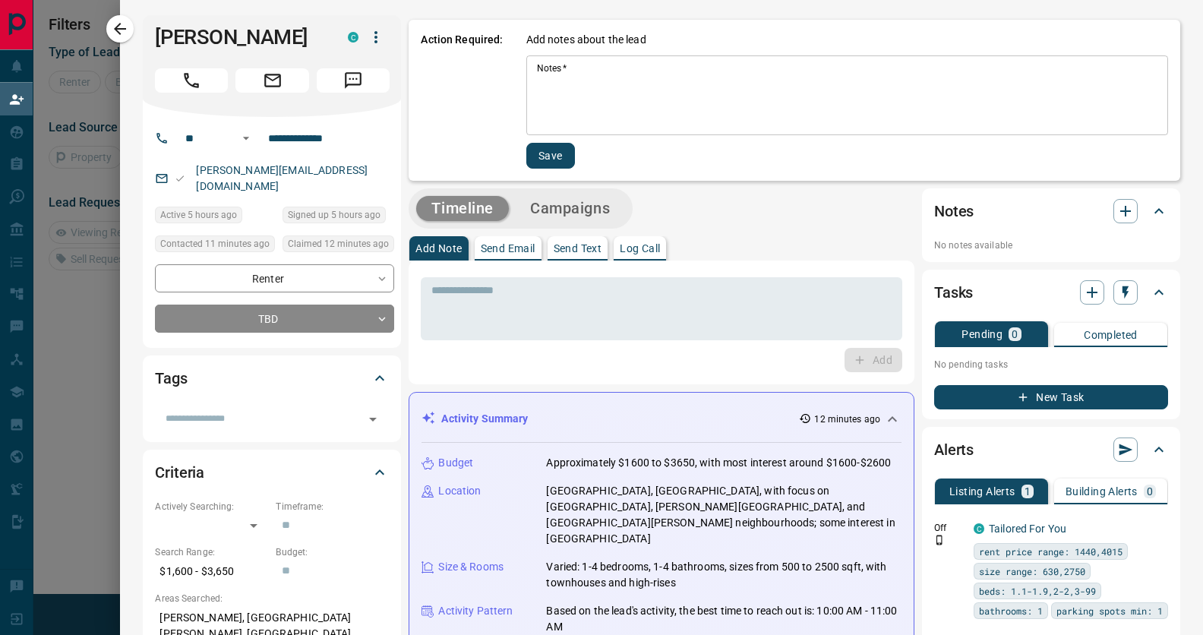
click at [589, 83] on textarea "Notes   *" at bounding box center [847, 95] width 621 height 67
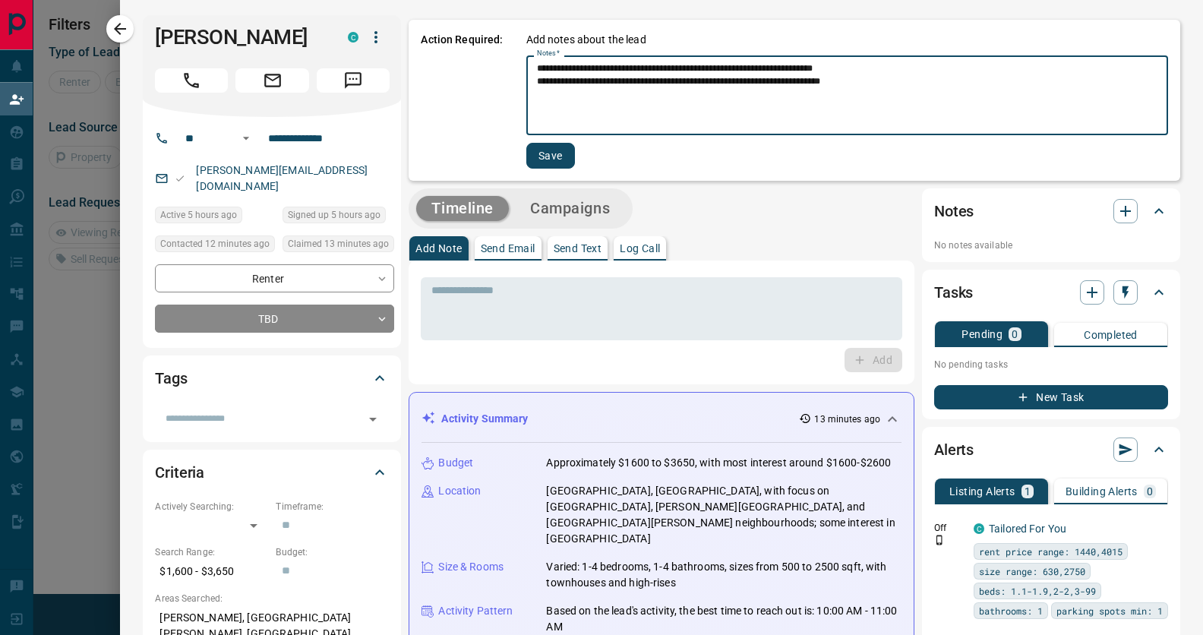
click at [596, 87] on textarea "**********" at bounding box center [845, 95] width 616 height 67
click at [618, 91] on textarea "**********" at bounding box center [845, 95] width 616 height 67
click at [647, 90] on textarea "**********" at bounding box center [845, 95] width 616 height 67
click at [653, 87] on textarea "**********" at bounding box center [845, 95] width 616 height 67
click at [933, 88] on textarea "**********" at bounding box center [845, 95] width 616 height 67
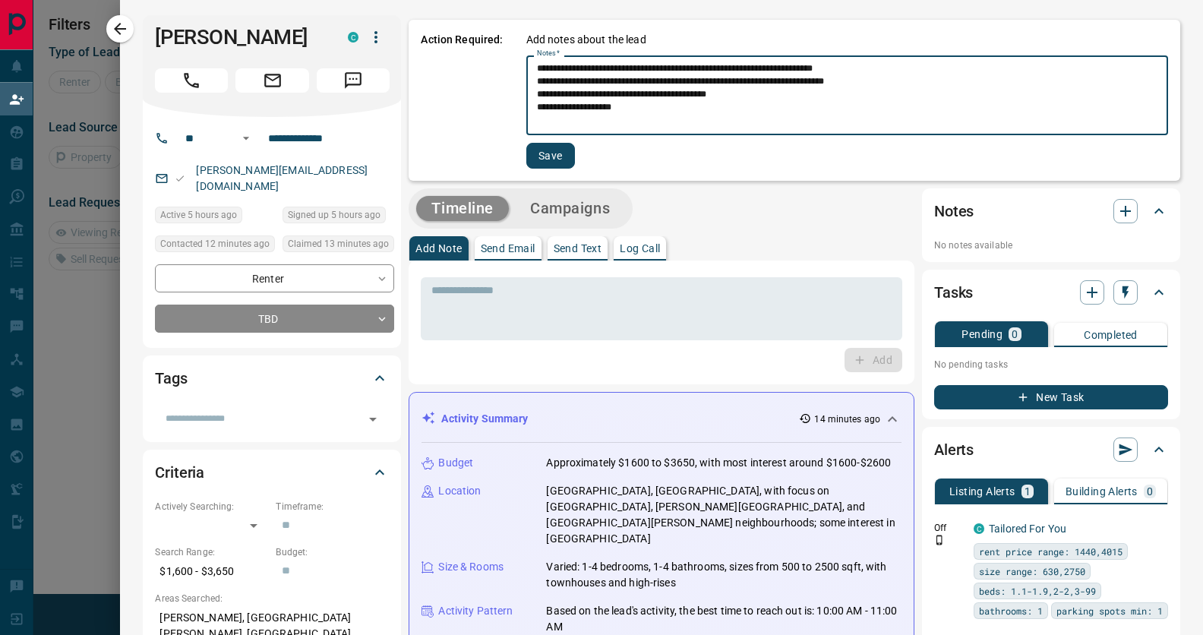
click at [895, 70] on textarea "**********" at bounding box center [845, 95] width 616 height 67
type textarea "**********"
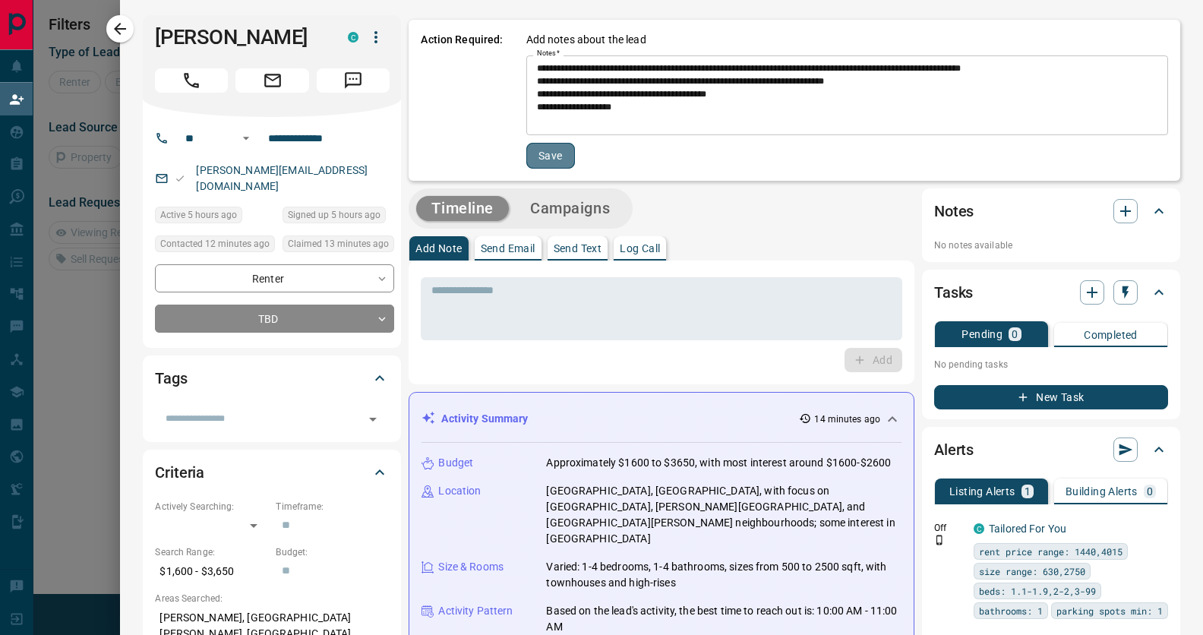
click at [558, 151] on button "Save" at bounding box center [551, 156] width 49 height 26
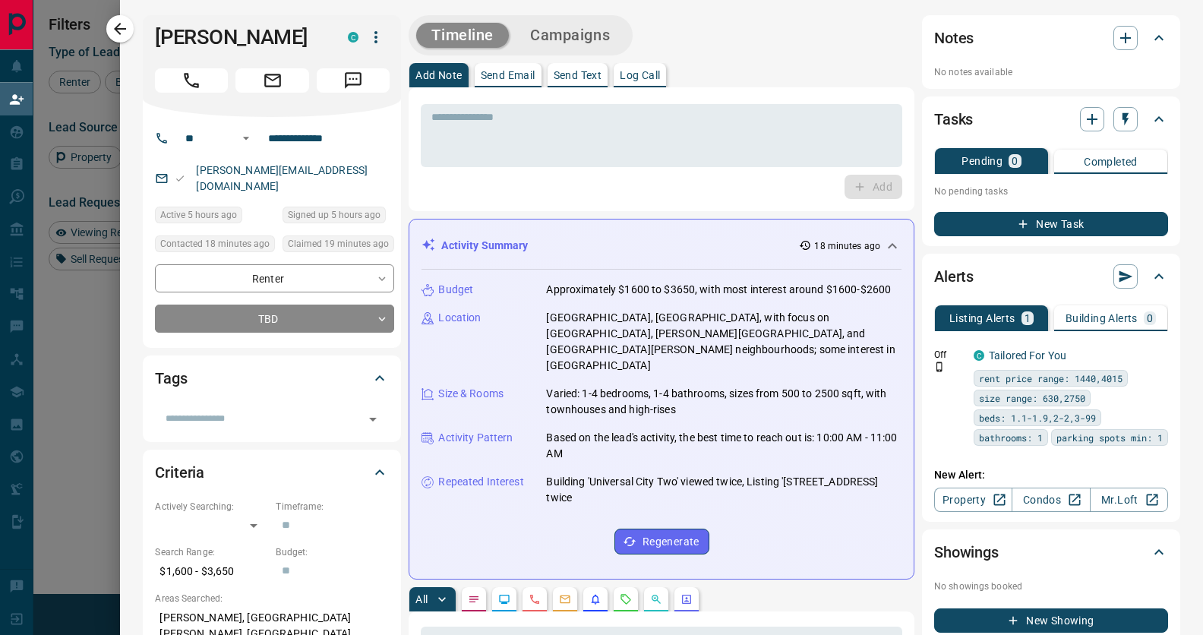
scroll to position [473, 879]
